Goal: Transaction & Acquisition: Purchase product/service

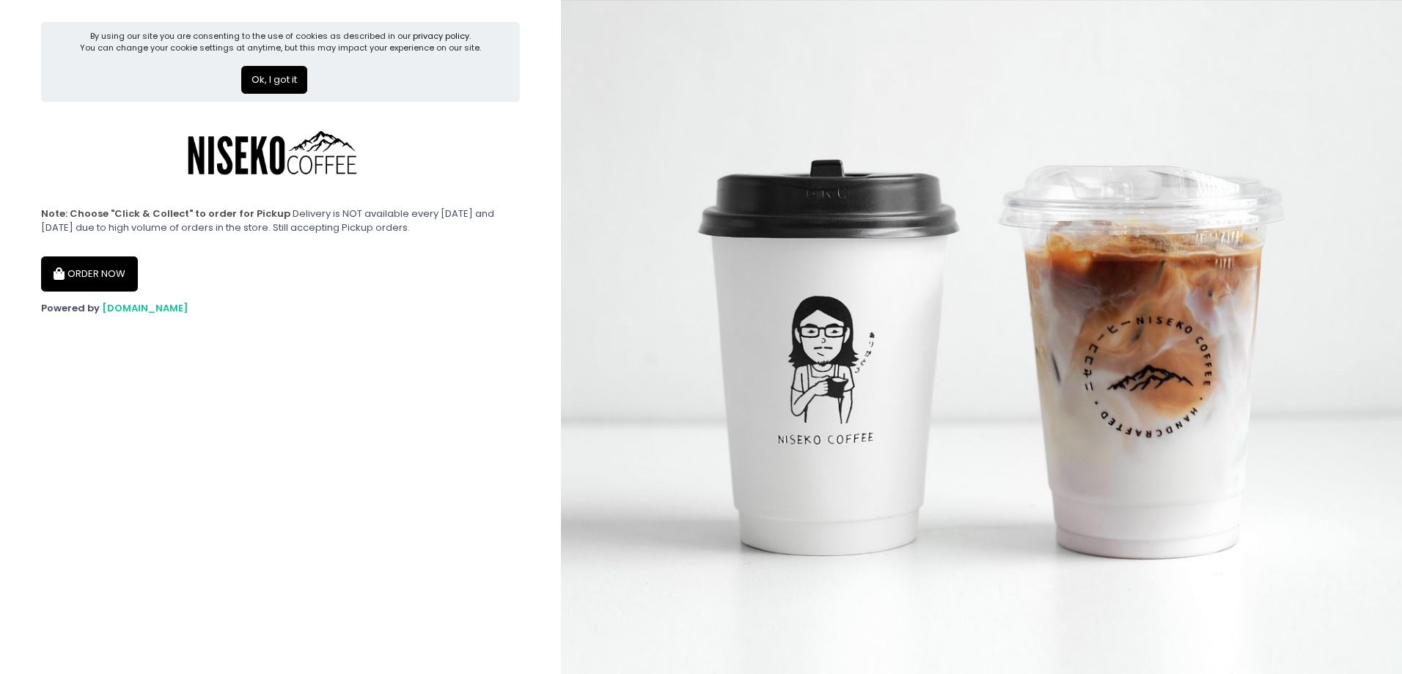
click at [93, 268] on button "ORDER NOW" at bounding box center [89, 274] width 97 height 35
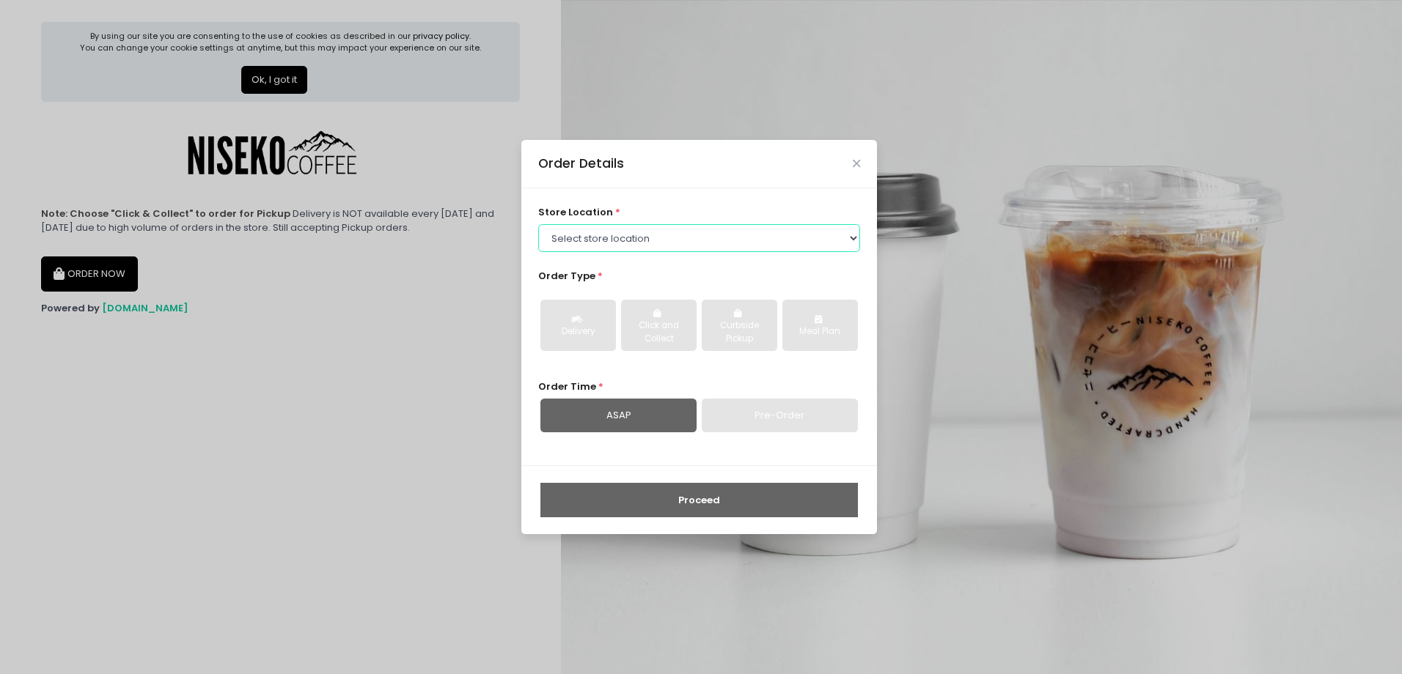
click at [607, 233] on select "Select store location [GEOGRAPHIC_DATA] [GEOGRAPHIC_DATA] Niseko Coffee [GEOGRA…" at bounding box center [699, 238] width 323 height 28
select select "645a039fd957f8b56cab6e88"
click at [538, 224] on select "Select store location [GEOGRAPHIC_DATA] [GEOGRAPHIC_DATA] Niseko Coffee [GEOGRA…" at bounding box center [699, 238] width 323 height 28
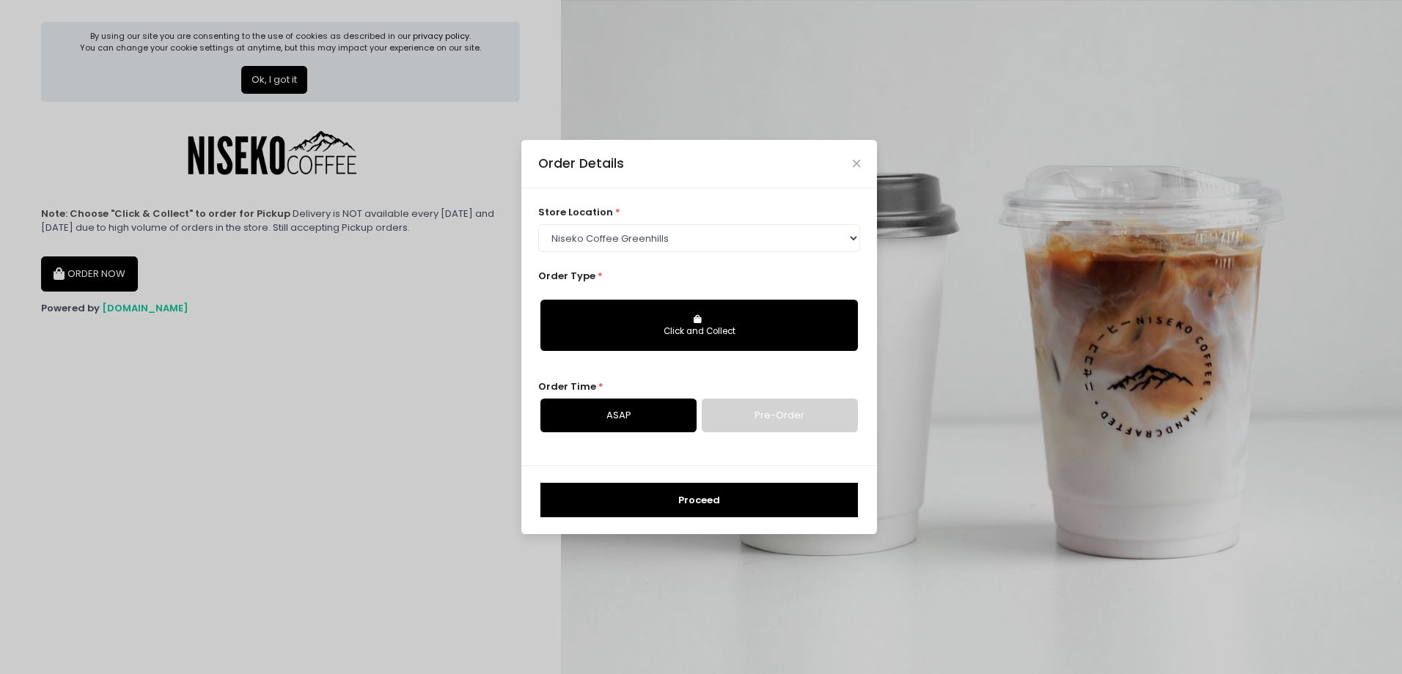
click at [673, 339] on button "Click and Collect" at bounding box center [698, 325] width 317 height 51
click at [769, 424] on link "Pre-Order" at bounding box center [780, 416] width 156 height 34
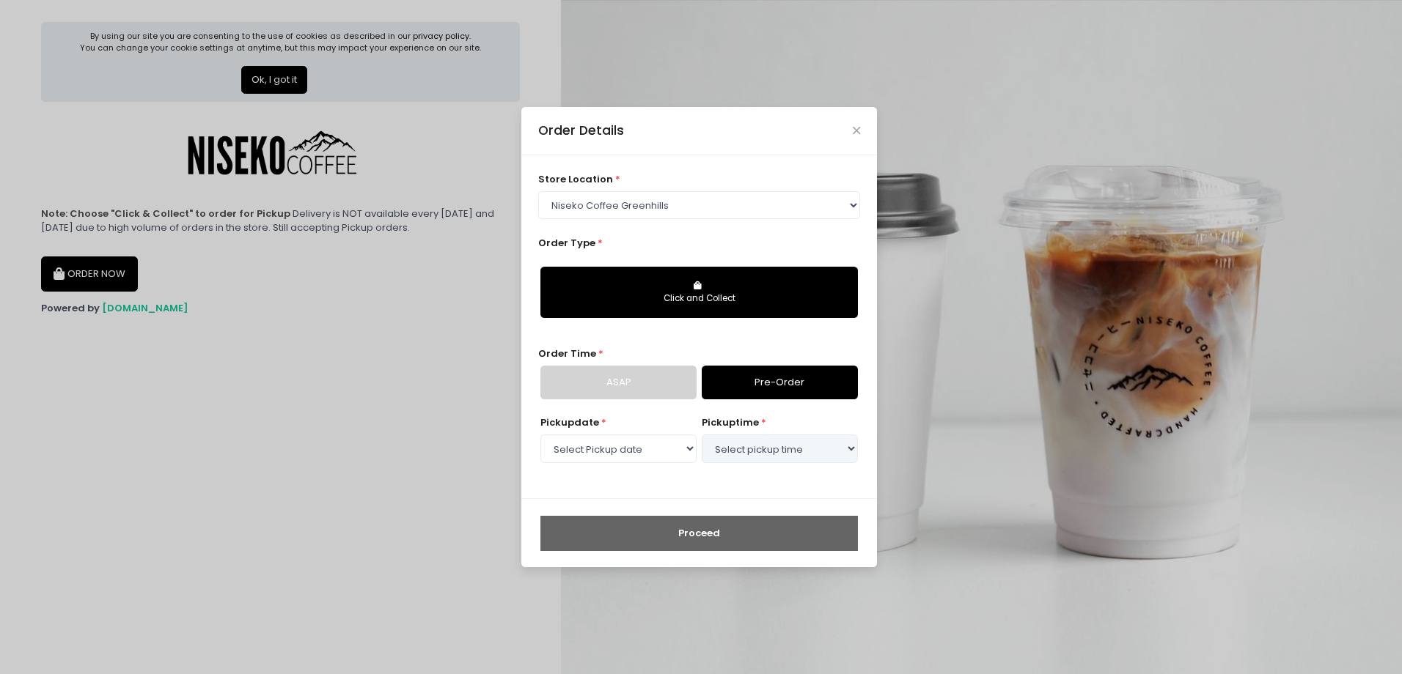
select select "[DATE]"
click at [603, 369] on link "ASAP" at bounding box center [618, 383] width 156 height 34
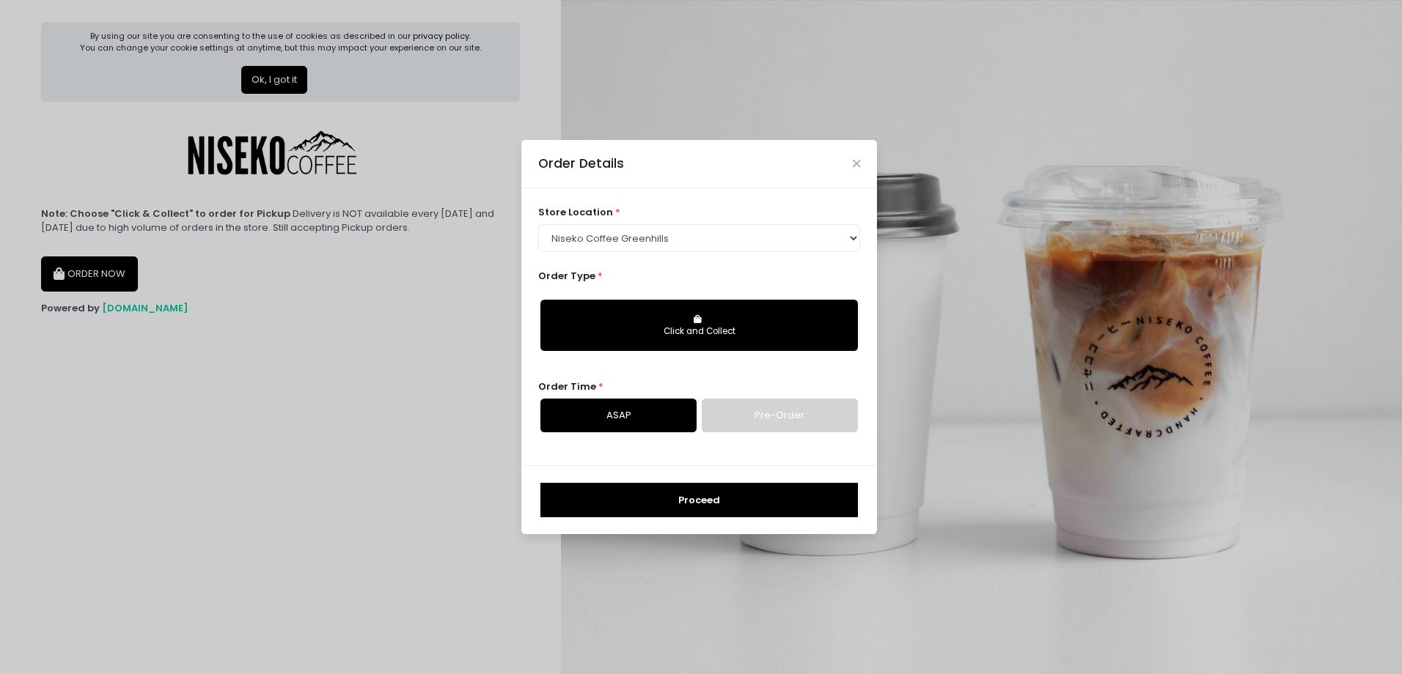
click at [714, 312] on button "Click and Collect" at bounding box center [698, 325] width 317 height 51
click at [685, 322] on button "Click and Collect" at bounding box center [698, 325] width 317 height 51
click at [742, 315] on button "Click and Collect" at bounding box center [698, 325] width 317 height 51
click at [872, 240] on div "store location * Select store location [GEOGRAPHIC_DATA] Niseko Coffee [GEOGRAP…" at bounding box center [699, 326] width 356 height 277
click at [858, 233] on select "Select store location [GEOGRAPHIC_DATA] [GEOGRAPHIC_DATA] Niseko Coffee [GEOGRA…" at bounding box center [699, 238] width 323 height 28
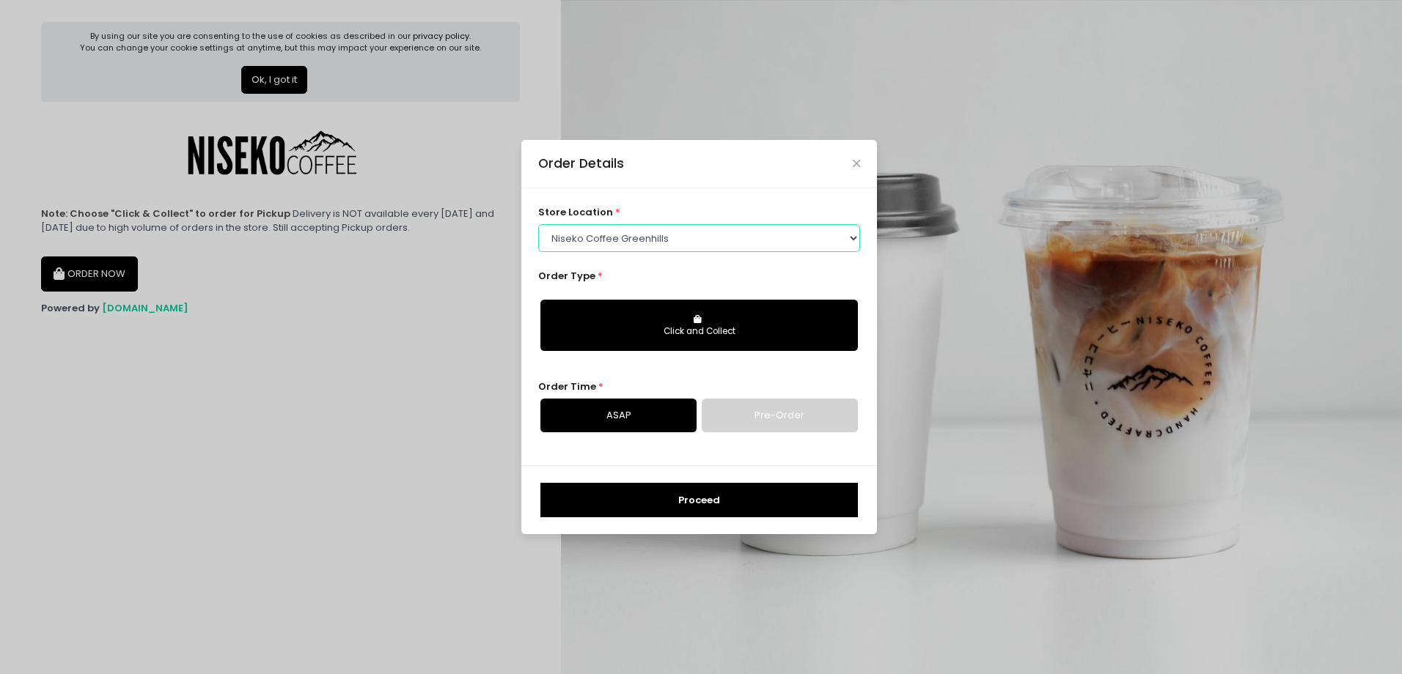
click at [538, 224] on select "Select store location [GEOGRAPHIC_DATA] [GEOGRAPHIC_DATA] Niseko Coffee [GEOGRA…" at bounding box center [699, 238] width 323 height 28
click at [856, 161] on icon "Close" at bounding box center [856, 163] width 7 height 11
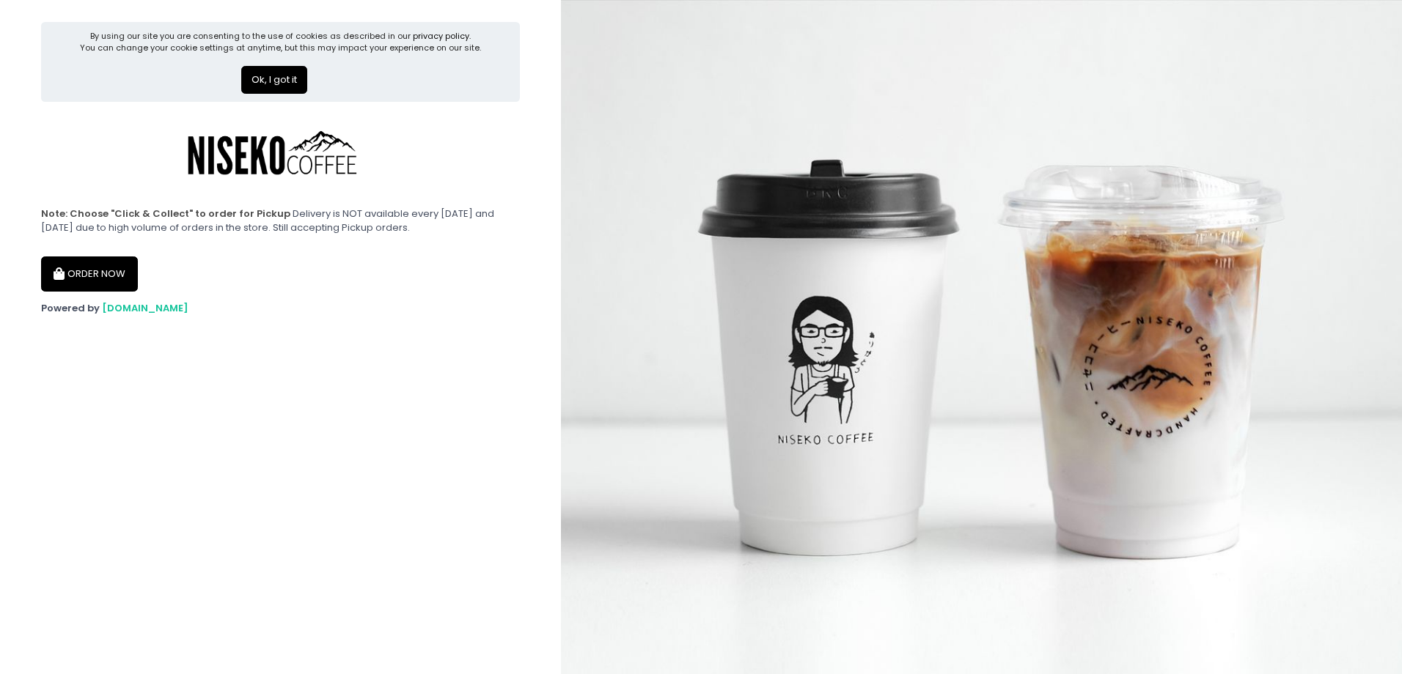
click at [228, 83] on div "Ok, I got it" at bounding box center [280, 74] width 401 height 40
click at [257, 70] on button "Ok, I got it" at bounding box center [274, 80] width 66 height 28
